Goal: Find specific page/section: Find specific page/section

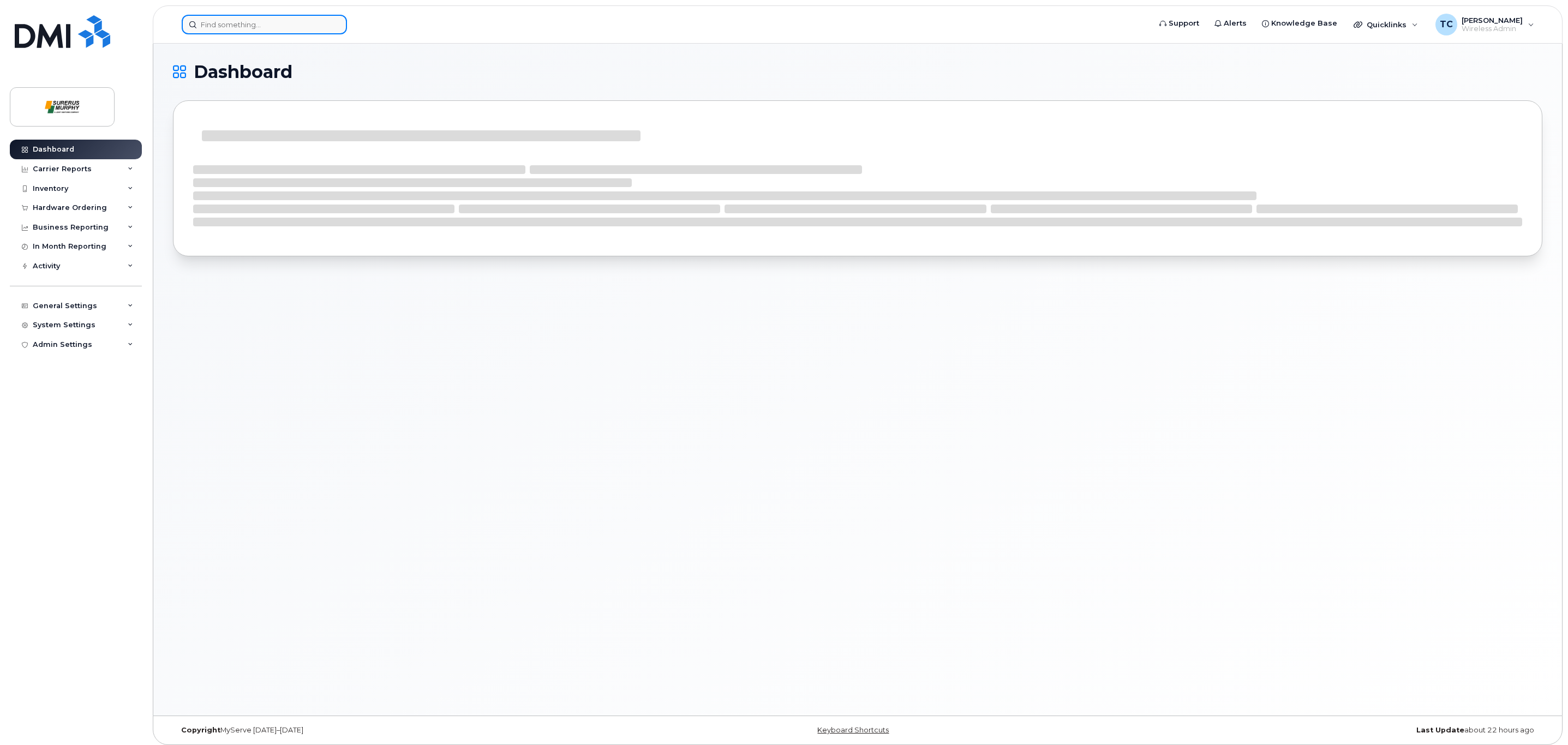
click at [228, 20] on input at bounding box center [264, 24] width 165 height 20
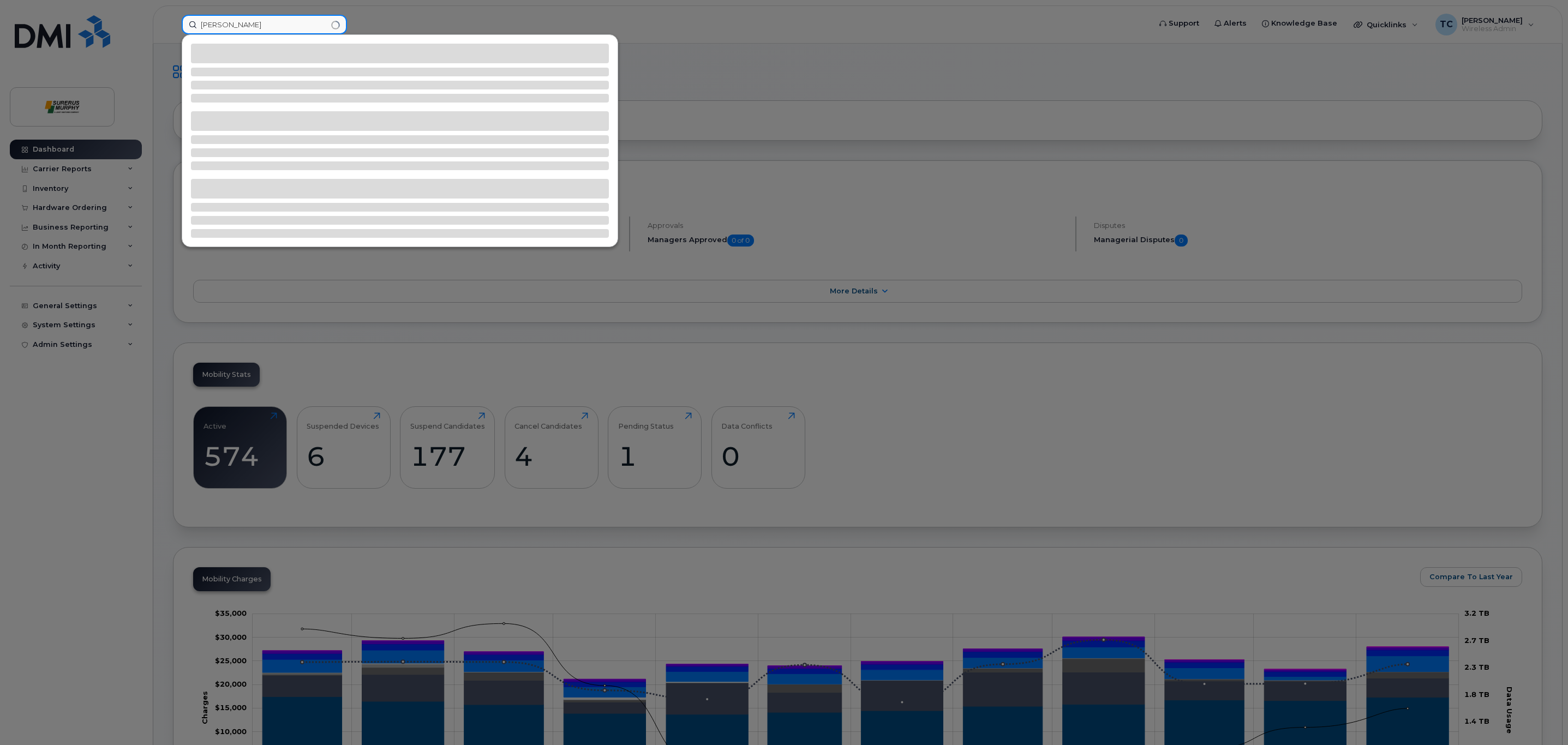
type input "Alex"
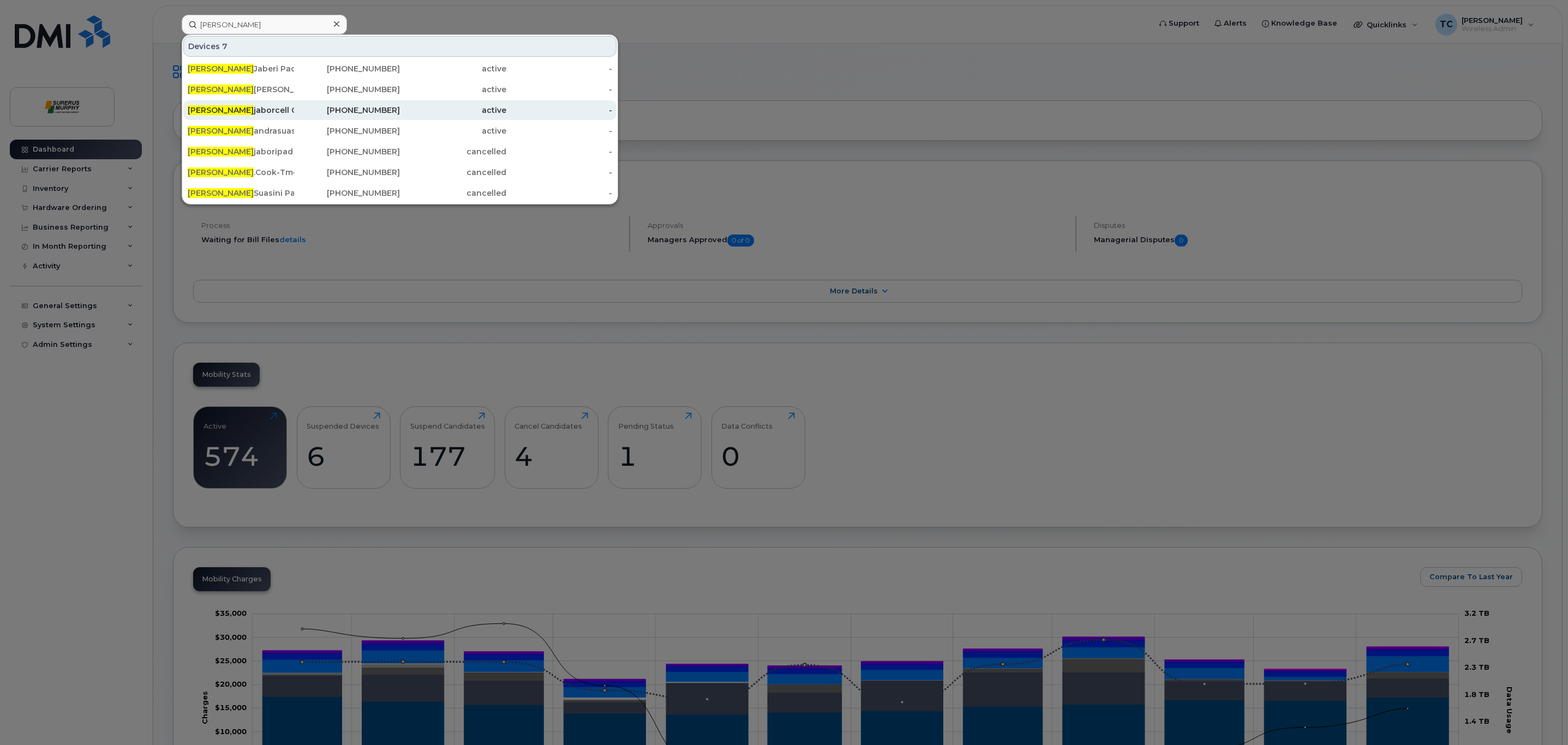
click at [279, 113] on div "Alex jaborcell Gpmk Icell Cgl" at bounding box center [241, 110] width 106 height 11
